Goal: Book appointment/travel/reservation

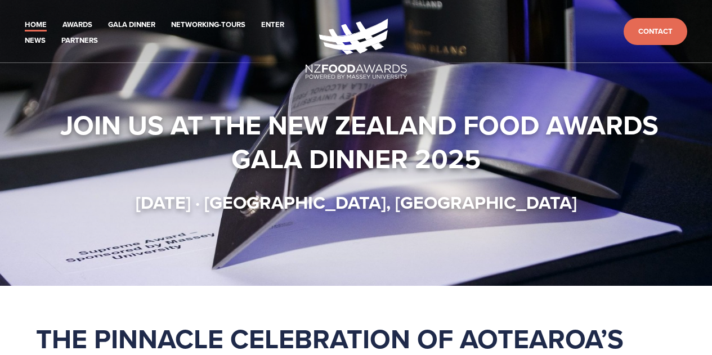
click at [142, 14] on header "Home Awards 2025 2024 2023 Enter" at bounding box center [356, 31] width 712 height 63
click at [199, 23] on link "Networking-Tours" at bounding box center [208, 25] width 74 height 13
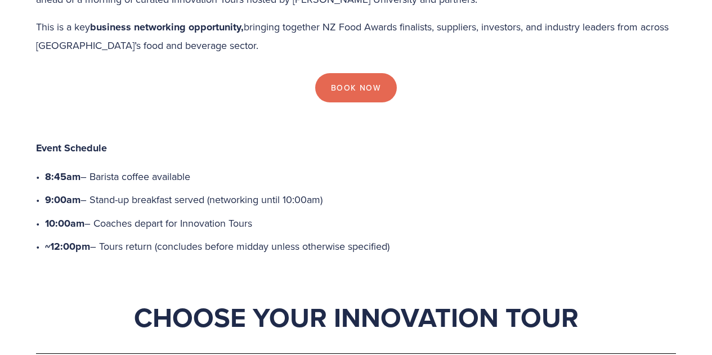
scroll to position [338, 0]
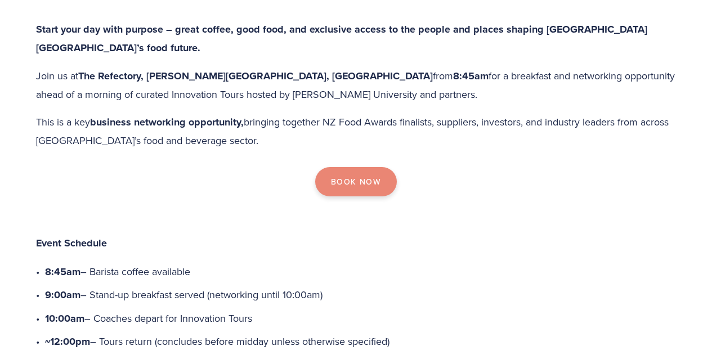
click at [360, 167] on link "Book Now" at bounding box center [356, 181] width 82 height 29
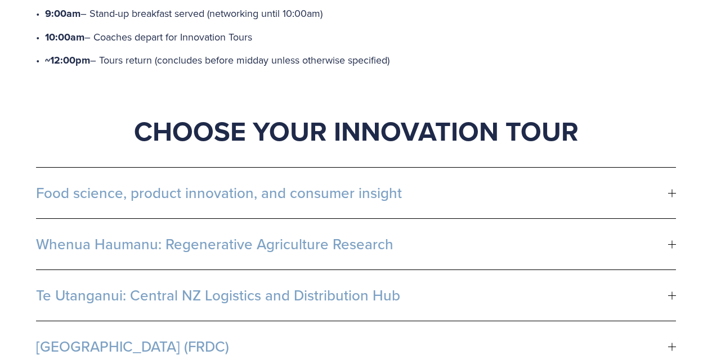
click at [307, 168] on button "Food science, product innovation, and consumer insight" at bounding box center [356, 193] width 640 height 51
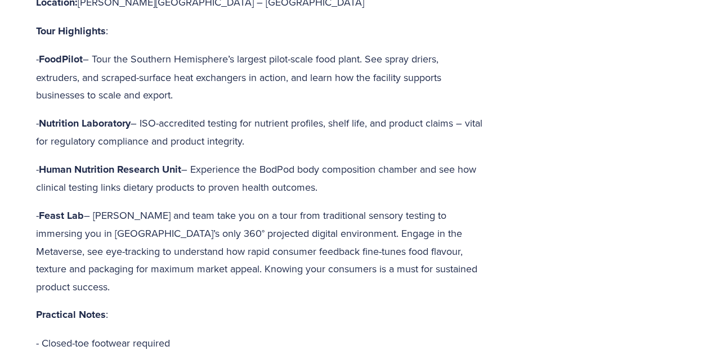
scroll to position [676, 0]
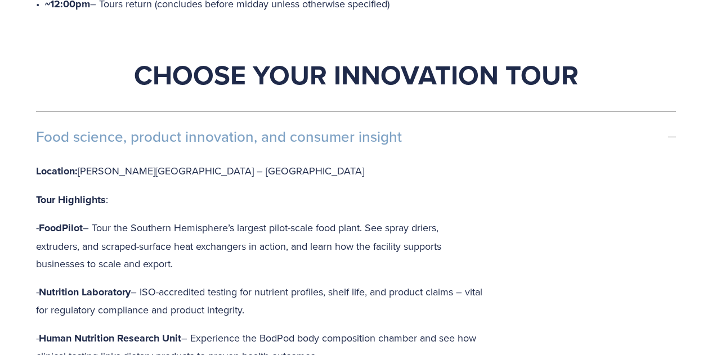
click at [350, 111] on button "Food science, product innovation, and consumer insight" at bounding box center [356, 136] width 640 height 51
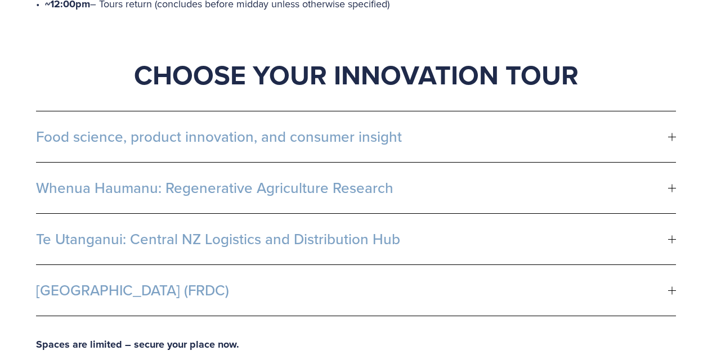
click at [334, 180] on span "Whenua Haumanu: Regenerative Agriculture Research" at bounding box center [352, 188] width 632 height 17
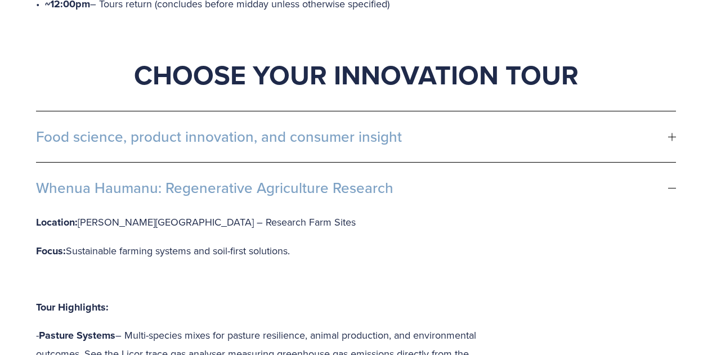
click at [334, 180] on span "Whenua Haumanu: Regenerative Agriculture Research" at bounding box center [352, 188] width 632 height 17
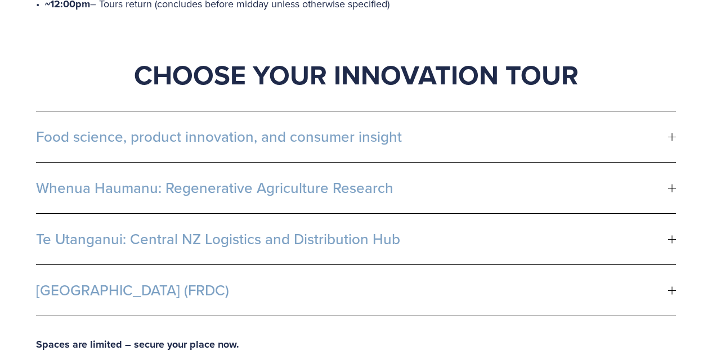
click at [329, 231] on span "Te Utanganui: Central NZ Logistics and Distribution Hub" at bounding box center [352, 239] width 632 height 17
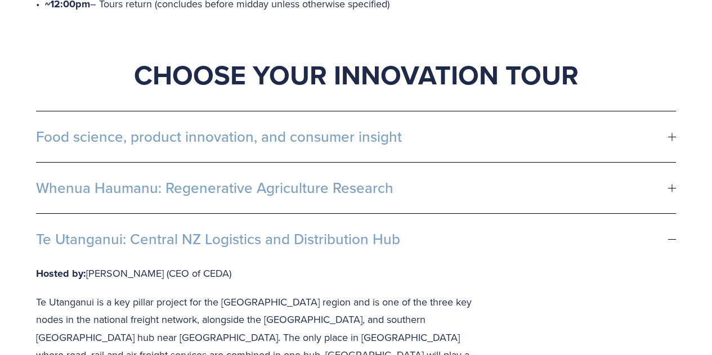
click at [327, 214] on button "Te Utanganui: Central NZ Logistics and Distribution Hub" at bounding box center [356, 239] width 640 height 51
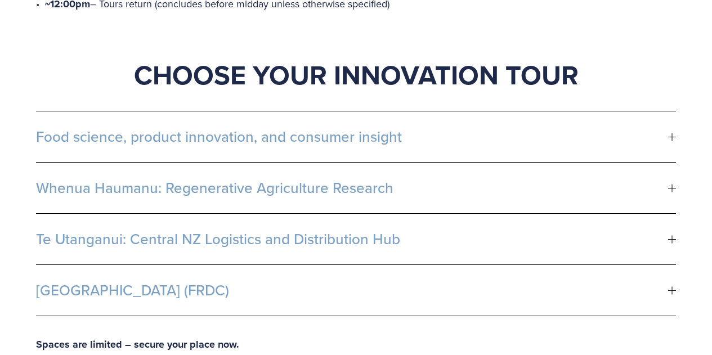
click at [274, 282] on span "Fonterra R&D Centre (FRDC)" at bounding box center [352, 290] width 632 height 17
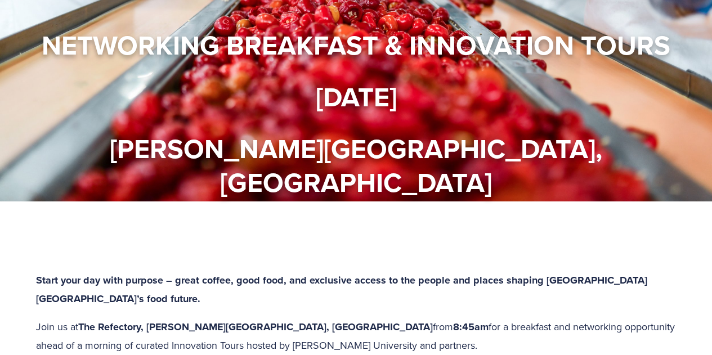
scroll to position [56, 0]
